Goal: Find specific page/section

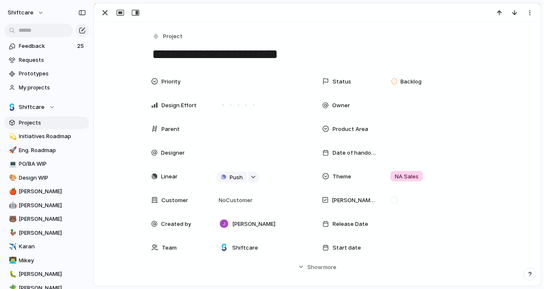
scroll to position [3643, 0]
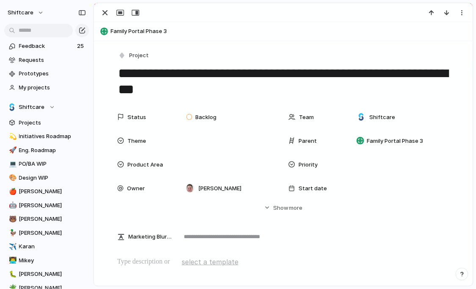
scroll to position [128, 0]
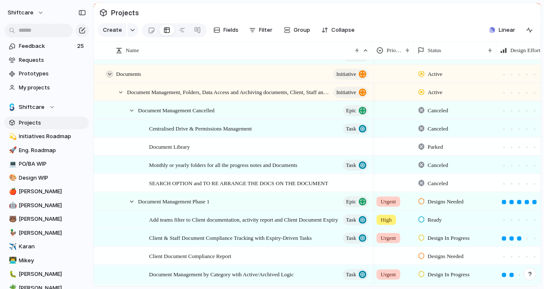
click at [109, 74] on div at bounding box center [110, 74] width 8 height 8
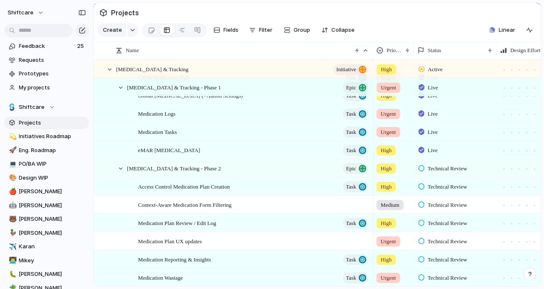
scroll to position [776, 0]
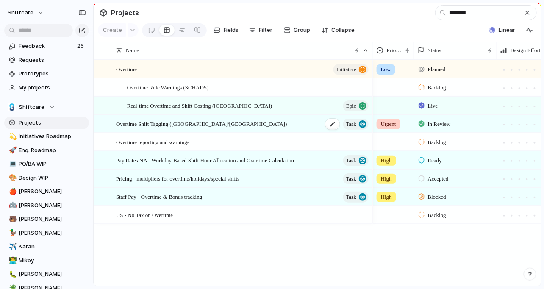
type input "********"
click at [160, 125] on span "Overtime Shift Tagging (US/CA)" at bounding box center [201, 124] width 171 height 10
